Goal: Information Seeking & Learning: Learn about a topic

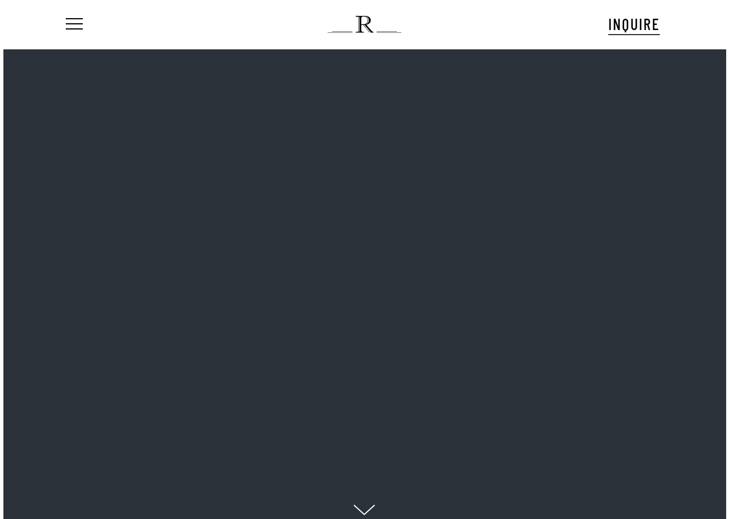
scroll to position [11, 93]
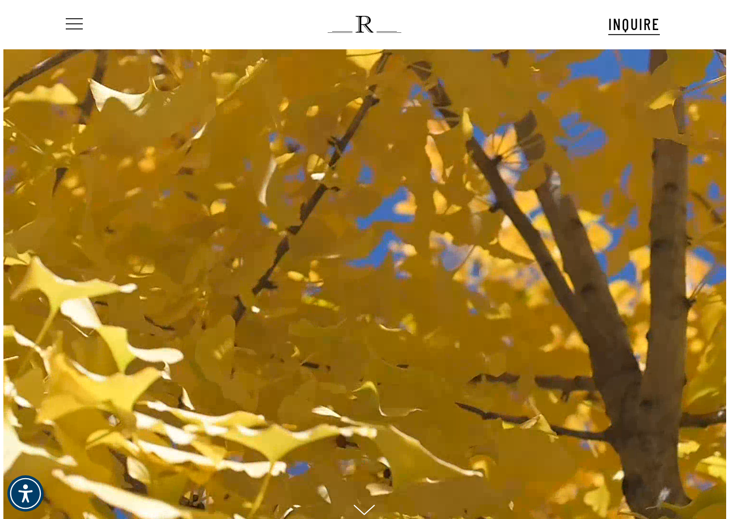
click at [78, 22] on span "Navigation Menu" at bounding box center [74, 24] width 12 height 16
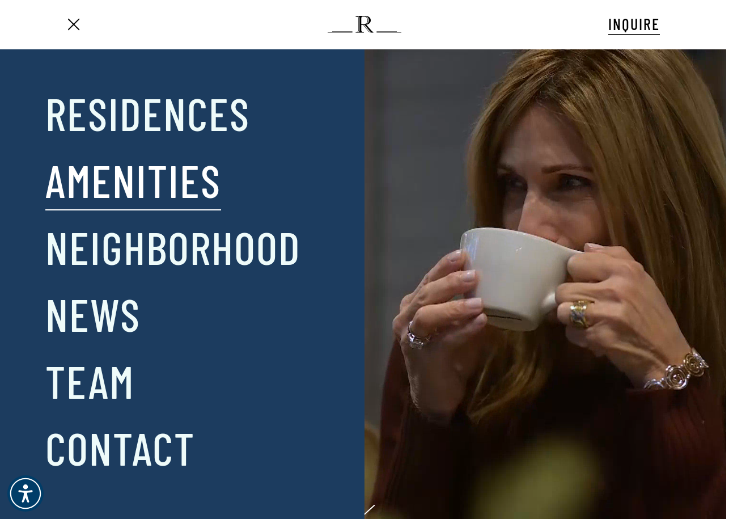
click at [117, 175] on link "Amenities" at bounding box center [133, 179] width 176 height 59
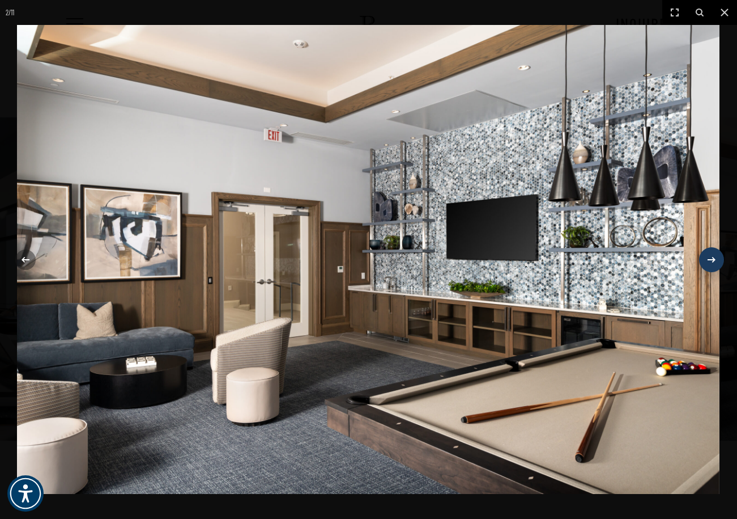
click at [711, 256] on icon at bounding box center [712, 260] width 14 height 14
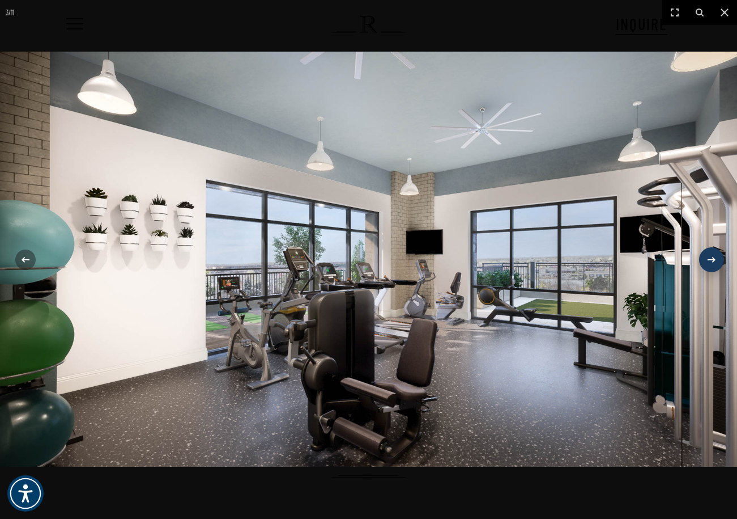
click at [710, 257] on icon at bounding box center [712, 260] width 14 height 14
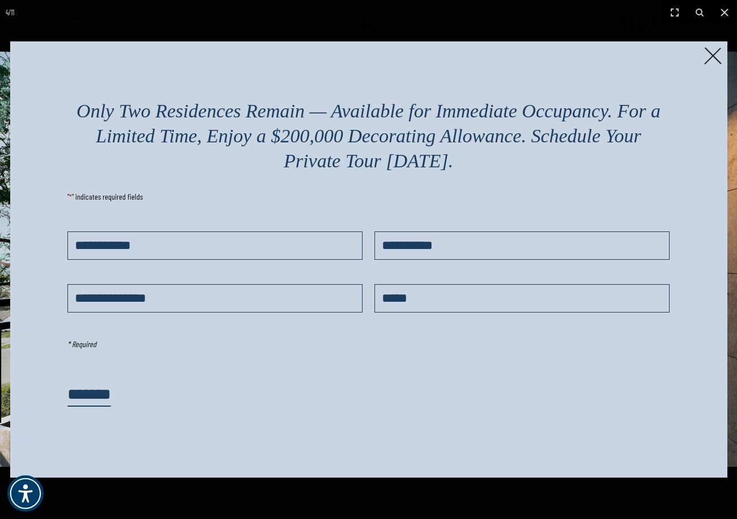
click at [711, 261] on div "Only Two Residences Remain — Available for Immediate Occupancy. For a Limited T…" at bounding box center [369, 259] width 718 height 436
click at [715, 52] on img at bounding box center [713, 56] width 18 height 18
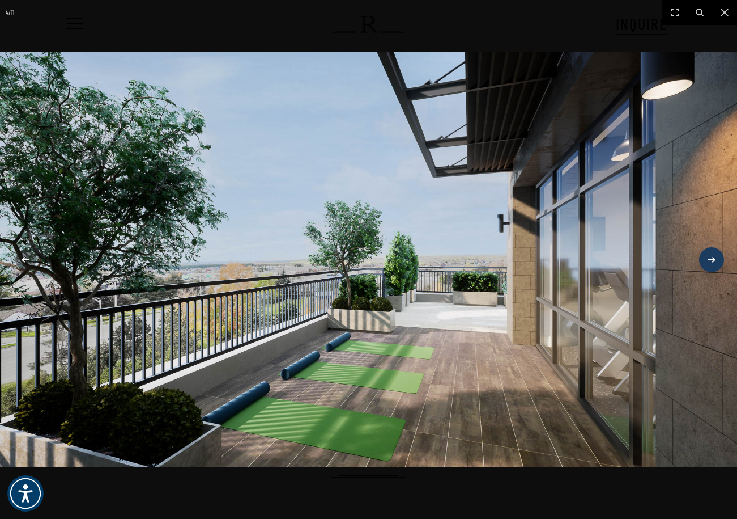
click at [715, 259] on icon at bounding box center [712, 259] width 8 height 6
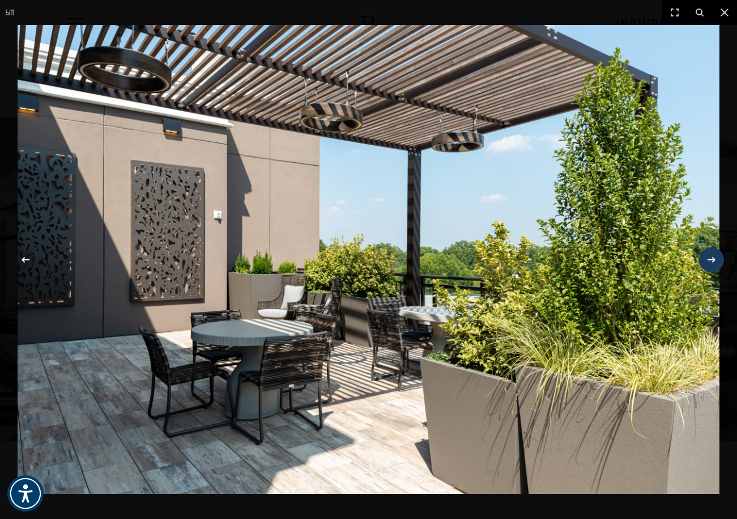
click at [706, 259] on icon at bounding box center [712, 260] width 14 height 14
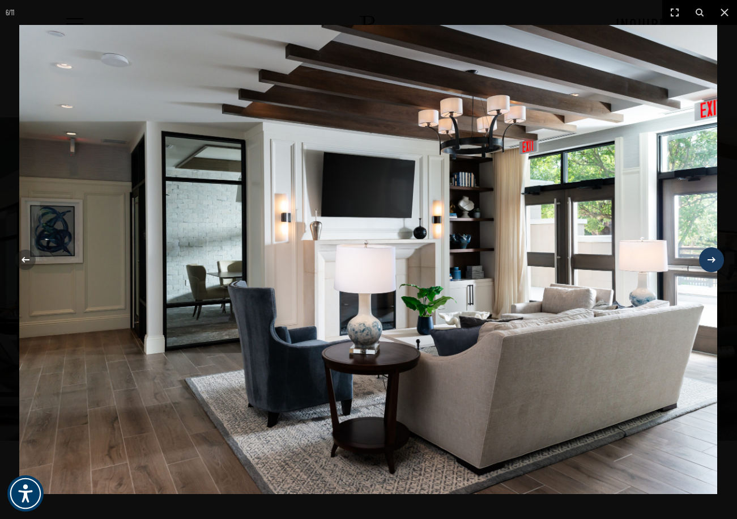
click at [708, 258] on icon at bounding box center [712, 260] width 14 height 14
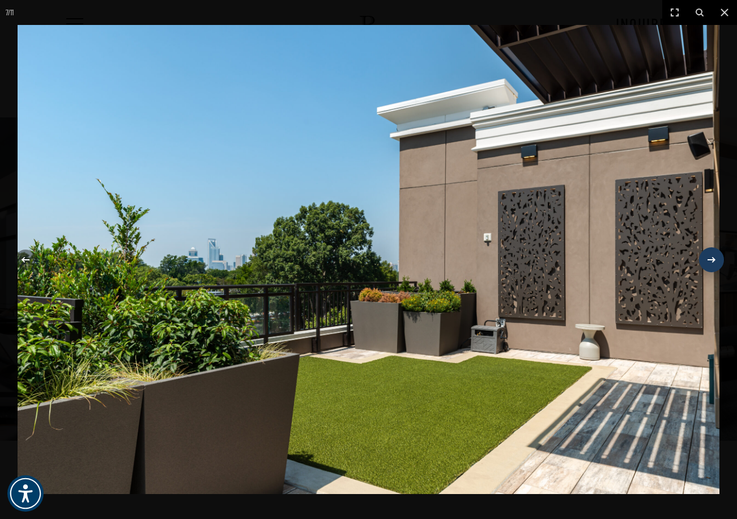
click at [708, 257] on icon at bounding box center [712, 260] width 14 height 14
